Goal: Information Seeking & Learning: Learn about a topic

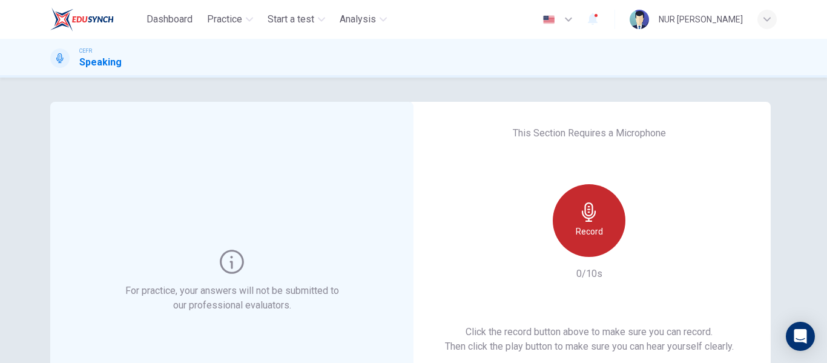
click at [599, 231] on div "Record" at bounding box center [589, 220] width 73 height 73
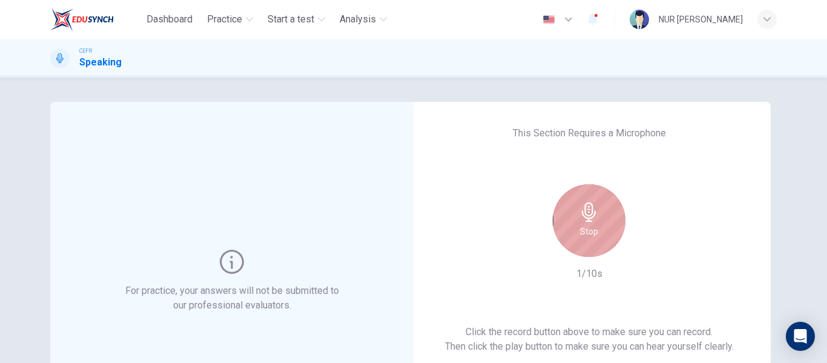
click at [599, 231] on div "Stop" at bounding box center [589, 220] width 73 height 73
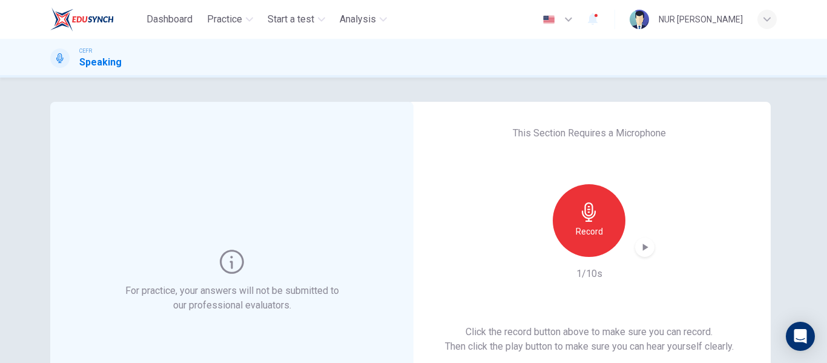
click at [643, 247] on icon "button" at bounding box center [645, 246] width 5 height 7
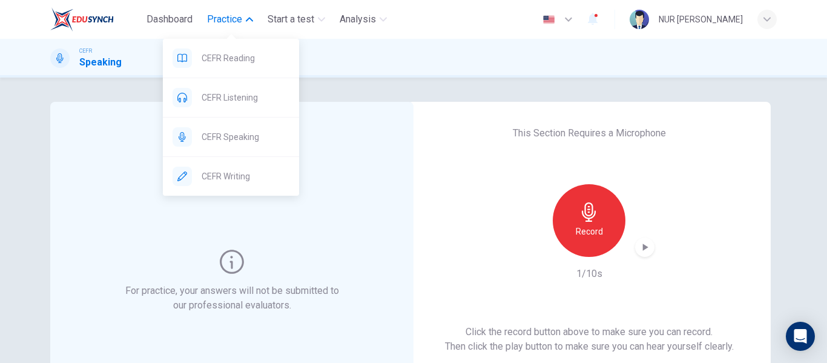
click at [228, 22] on span "Practice" at bounding box center [224, 19] width 35 height 15
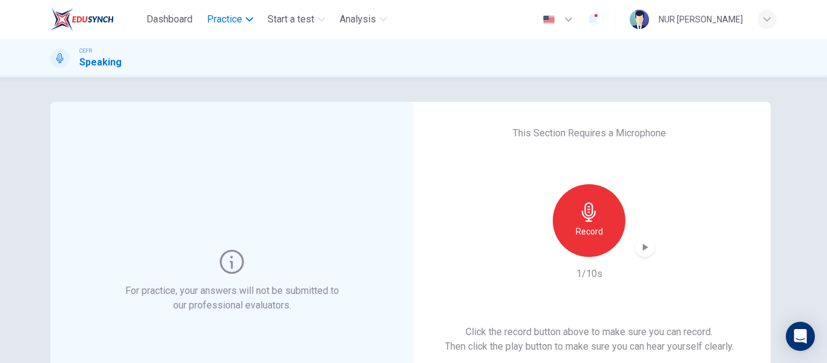
click at [228, 23] on span "Practice" at bounding box center [224, 19] width 35 height 15
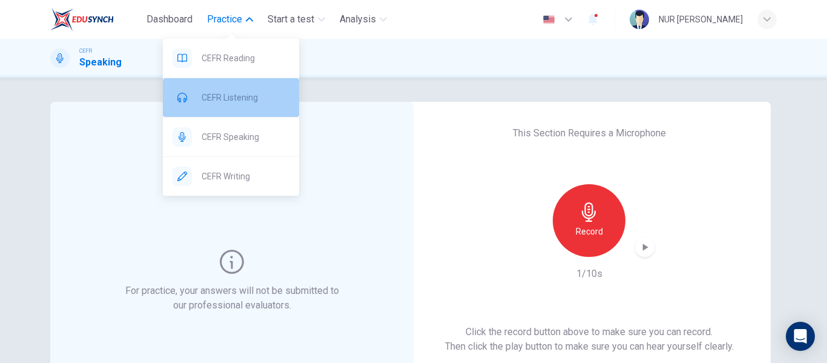
click at [227, 99] on span "CEFR Listening" at bounding box center [246, 97] width 88 height 15
click at [469, 77] on div "CEFR Speaking" at bounding box center [413, 58] width 827 height 39
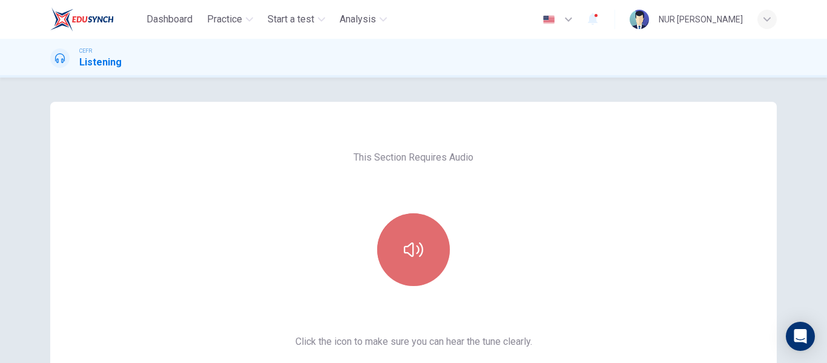
click at [418, 266] on button "button" at bounding box center [413, 249] width 73 height 73
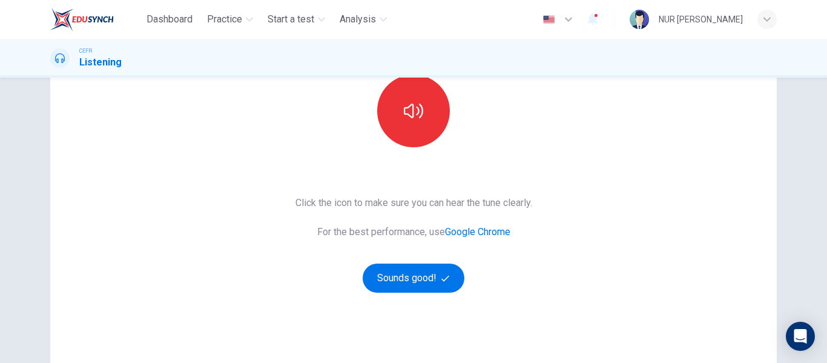
scroll to position [144, 0]
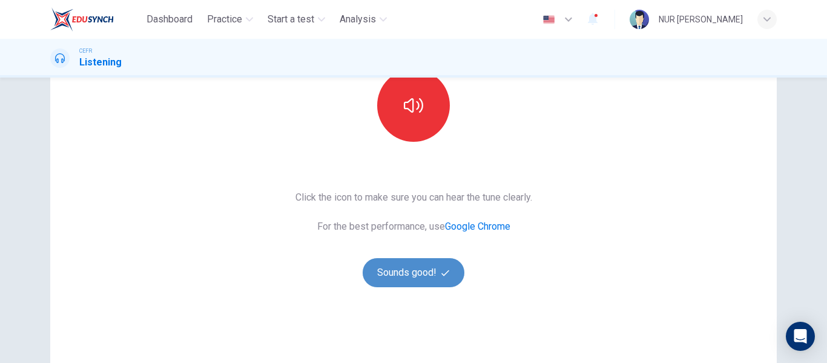
click at [408, 271] on button "Sounds good!" at bounding box center [414, 272] width 102 height 29
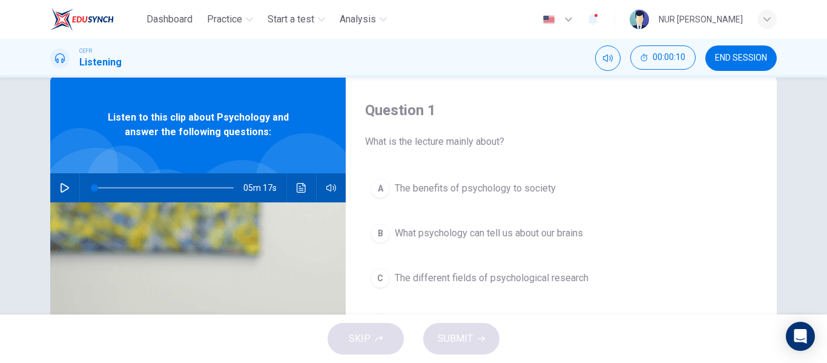
scroll to position [2, 0]
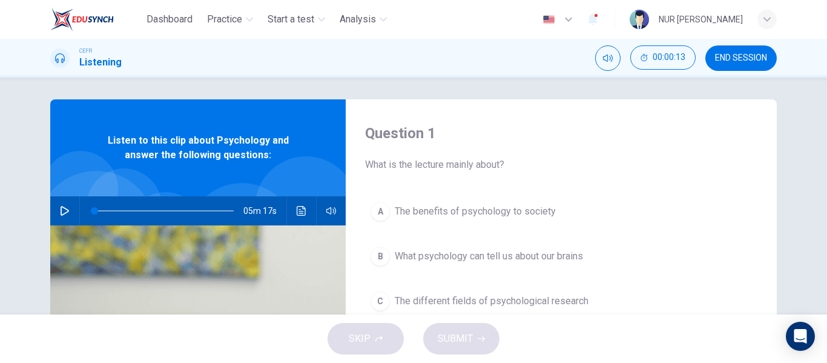
click at [63, 207] on icon "button" at bounding box center [65, 211] width 10 height 10
click at [56, 216] on button "button" at bounding box center [64, 210] width 19 height 29
type input "15"
click at [747, 66] on button "END SESSION" at bounding box center [740, 57] width 71 height 25
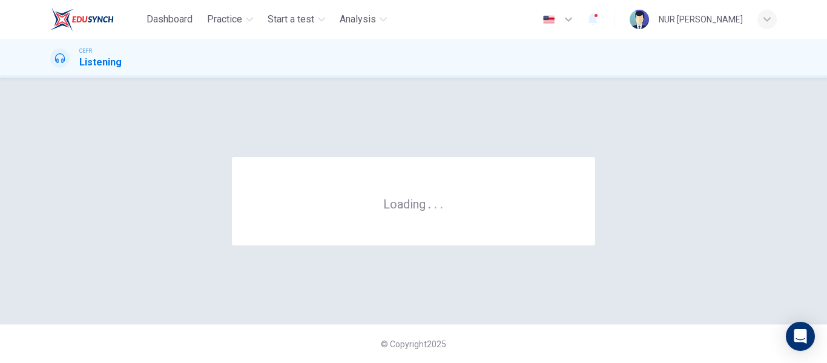
scroll to position [0, 0]
